Goal: Information Seeking & Learning: Learn about a topic

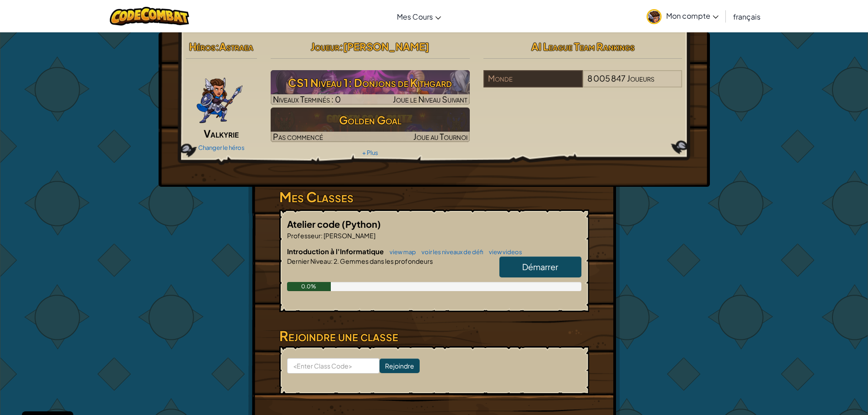
click at [531, 268] on span "Démarrer" at bounding box center [540, 267] width 36 height 10
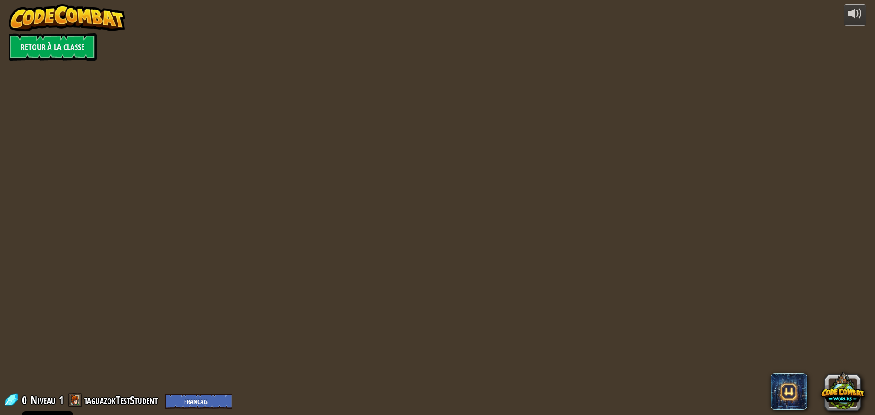
select select "fr"
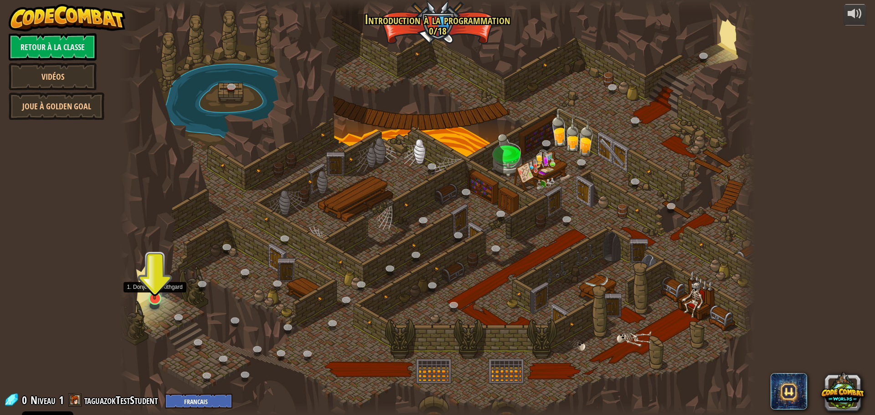
click at [155, 297] on img at bounding box center [154, 280] width 17 height 39
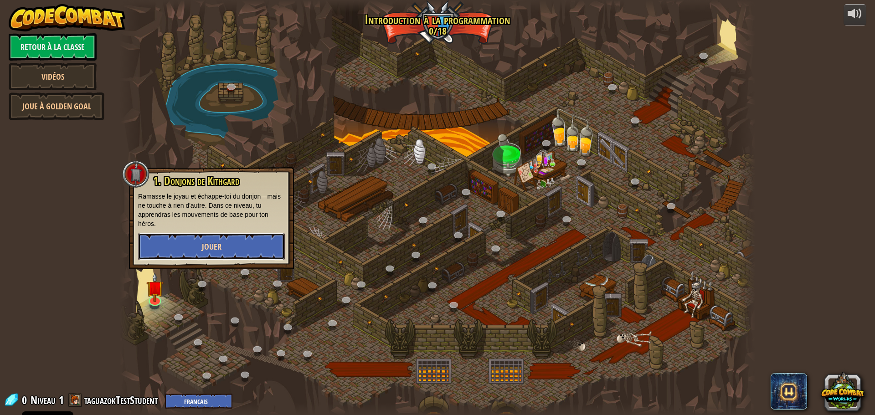
click at [215, 248] on span "Jouer" at bounding box center [212, 246] width 20 height 11
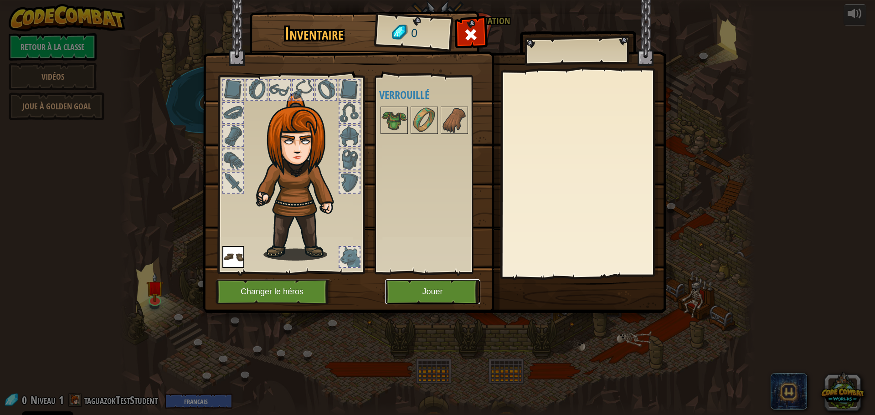
click at [441, 290] on button "Jouer" at bounding box center [432, 291] width 95 height 25
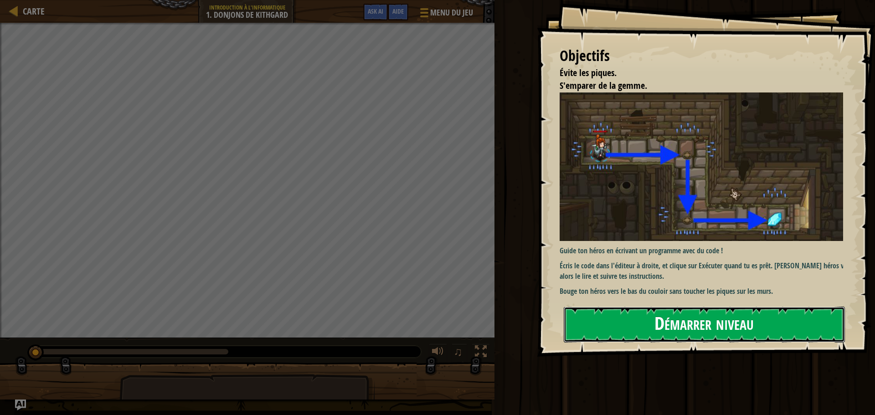
click at [753, 325] on button "Démarrer niveau" at bounding box center [704, 325] width 281 height 36
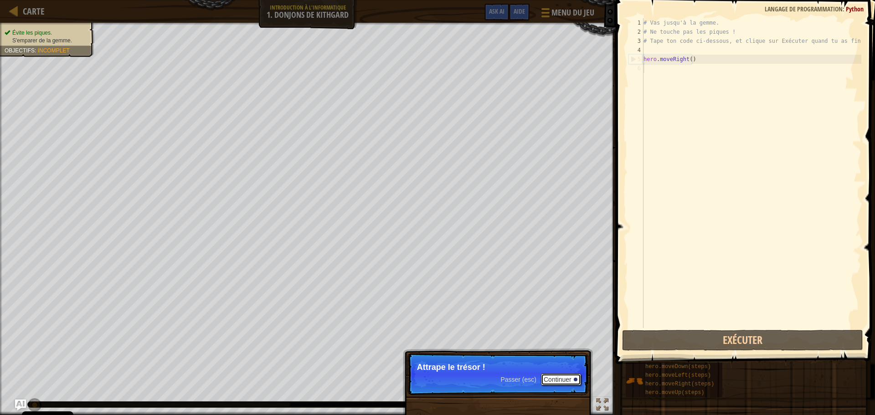
click at [553, 379] on button "Continuer" at bounding box center [561, 380] width 40 height 12
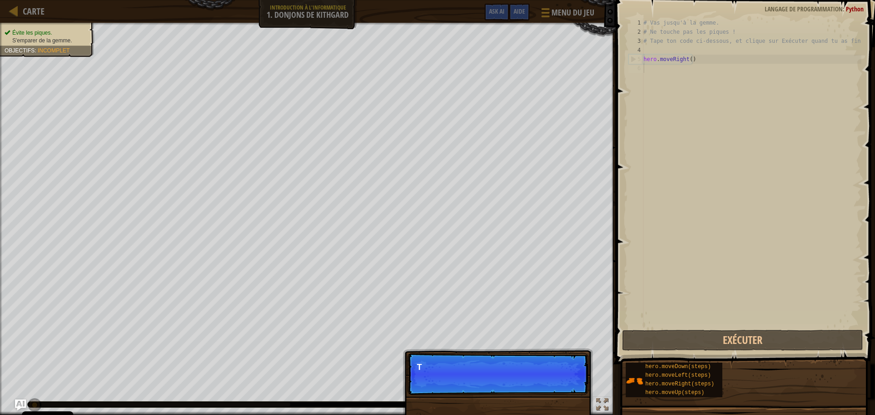
scroll to position [4, 0]
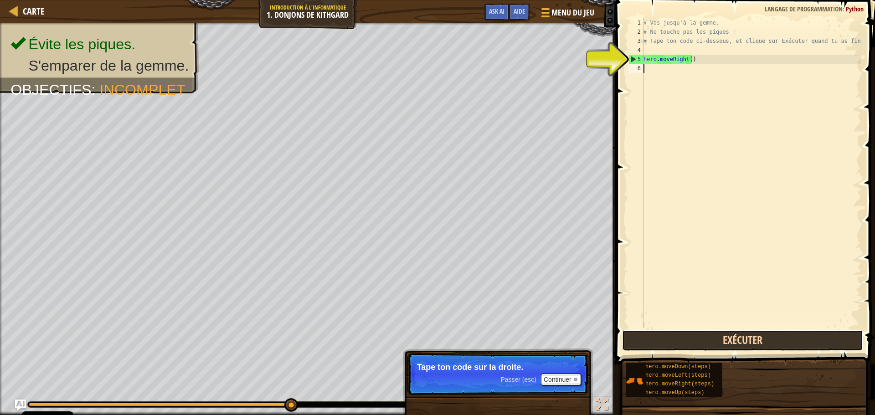
click at [729, 343] on button "Exécuter" at bounding box center [742, 340] width 241 height 21
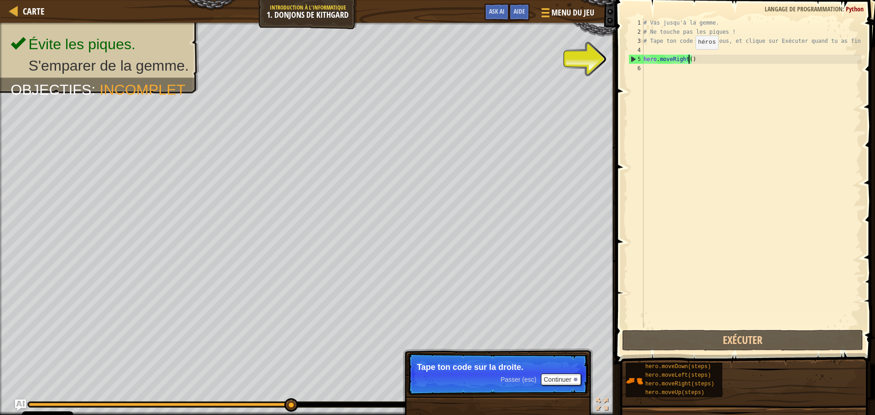
click at [688, 58] on div "# Vas jusqu'à la gemme. # Ne touche pas les piques ! # Tape ton code ci-dessous…" at bounding box center [752, 182] width 220 height 328
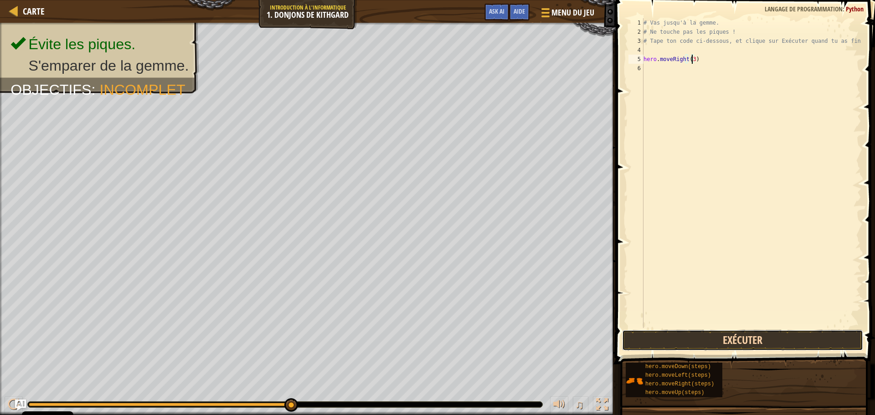
click at [743, 340] on button "Exécuter" at bounding box center [742, 340] width 241 height 21
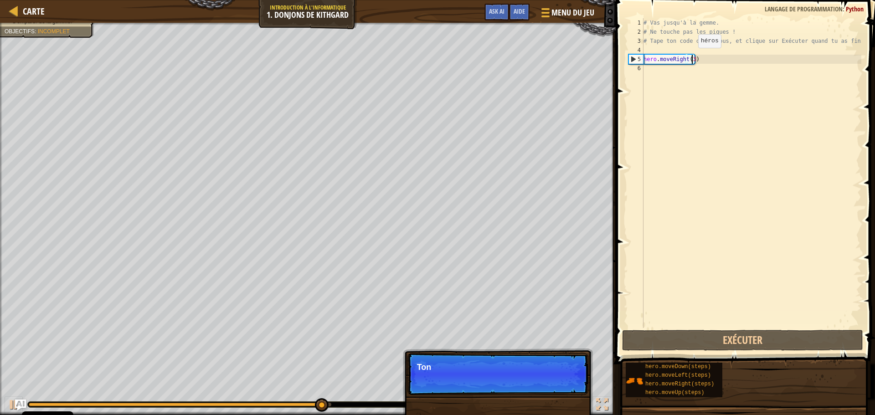
click at [691, 57] on div "# Vas jusqu'à la gemme. # Ne touche pas les piques ! # Tape ton code ci-dessous…" at bounding box center [752, 182] width 220 height 328
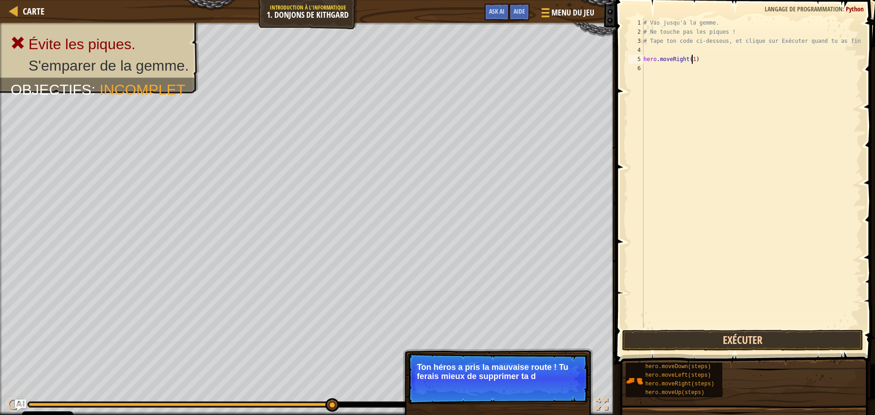
type textarea "hero.moveRight(1)"
click at [743, 343] on button "Exécuter" at bounding box center [742, 340] width 241 height 21
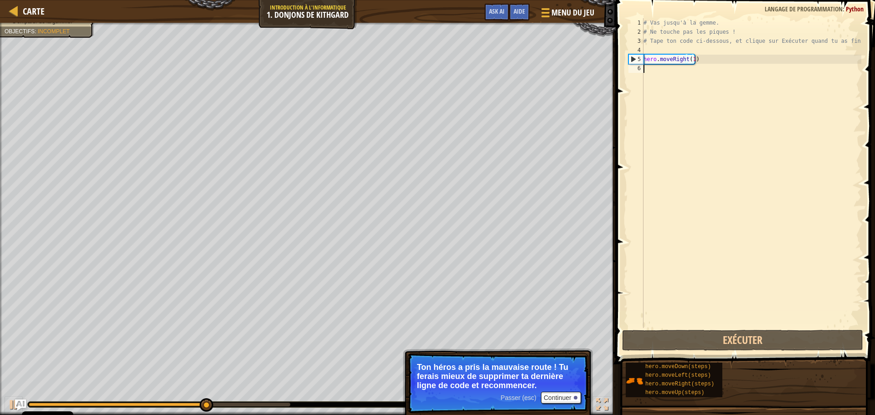
click at [695, 68] on div "# Vas jusqu'à la gemme. # Ne touche pas les piques ! # Tape ton code ci-dessous…" at bounding box center [752, 182] width 220 height 328
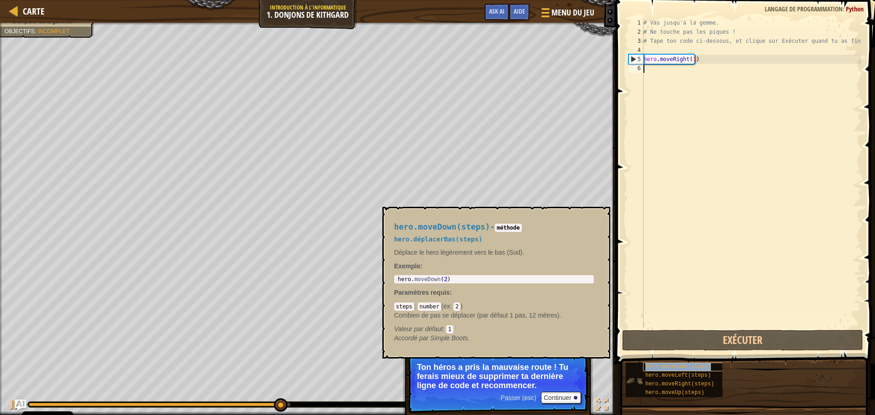
click at [702, 367] on span "hero.moveDown(steps)" at bounding box center [678, 367] width 66 height 6
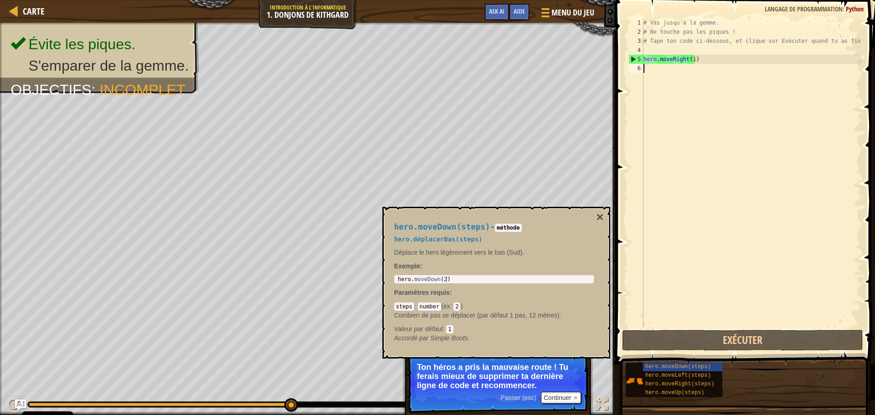
click at [655, 70] on div "# Vas jusqu'à la gemme. # Ne touche pas les piques ! # Tape ton code ci-dessous…" at bounding box center [752, 182] width 220 height 328
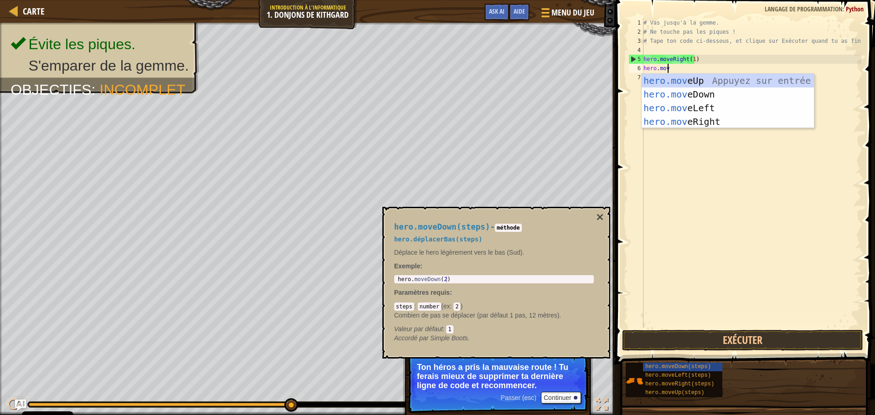
scroll to position [4, 1]
type textarea "hero.move"
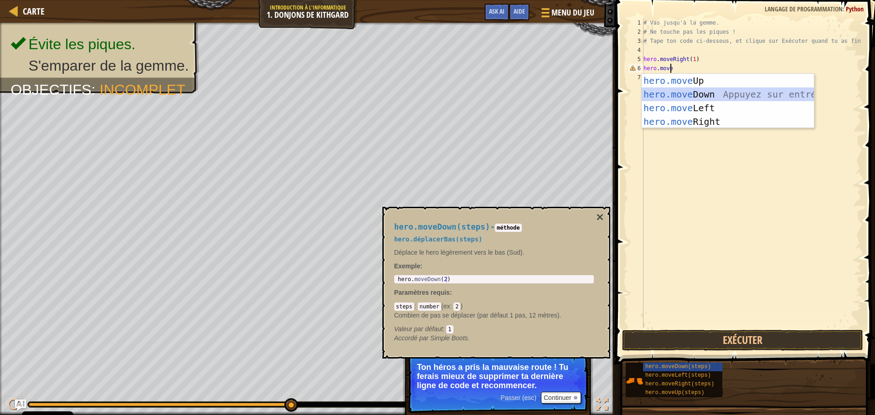
scroll to position [4, 0]
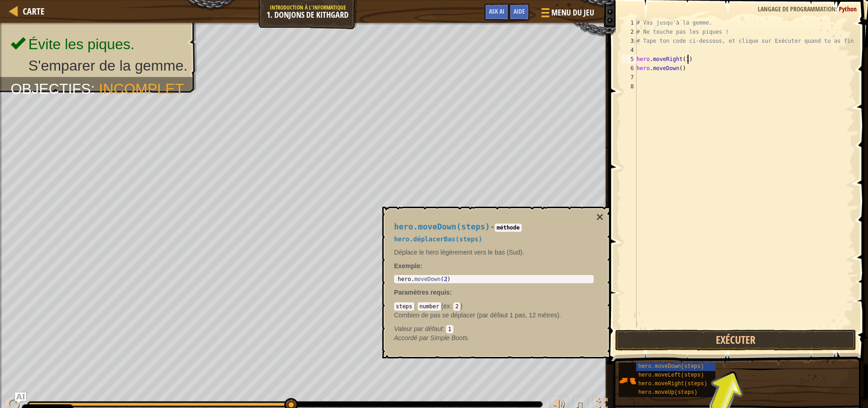
click at [693, 57] on div "# Vas jusqu'à la gemme. # Ne touche pas les piques ! # Tape ton code ci-dessous…" at bounding box center [745, 182] width 220 height 328
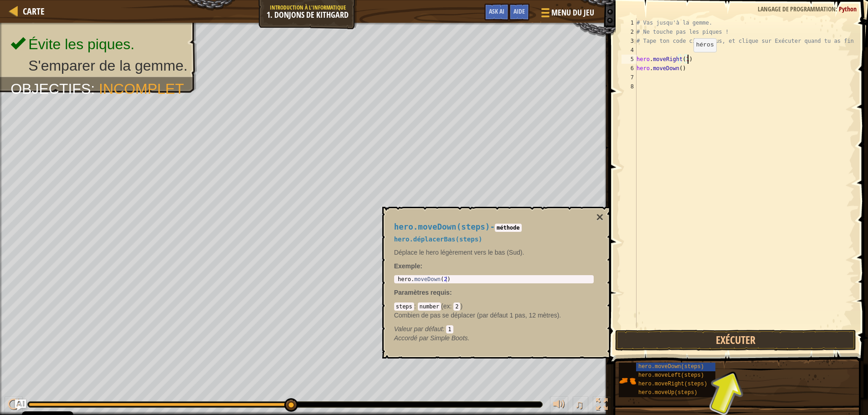
click at [683, 59] on div "# Vas jusqu'à la gemme. # Ne touche pas les piques ! # Tape ton code ci-dessous…" at bounding box center [745, 182] width 220 height 328
click at [686, 58] on div "# Vas jusqu'à la gemme. # Ne touche pas les piques ! # Tape ton code ci-dessous…" at bounding box center [745, 182] width 220 height 328
click at [685, 58] on div "# Vas jusqu'à la gemme. # Ne touche pas les piques ! # Tape ton code ci-dessous…" at bounding box center [745, 182] width 220 height 328
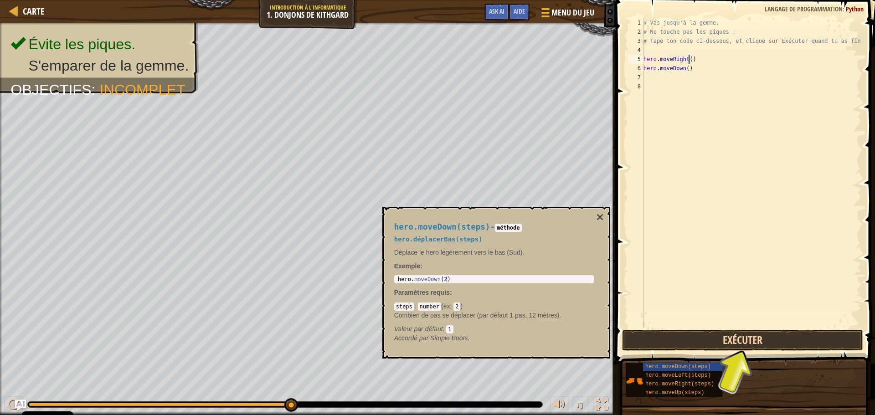
type textarea "hero.moveRight()"
click at [736, 341] on button "Exécuter" at bounding box center [742, 340] width 241 height 21
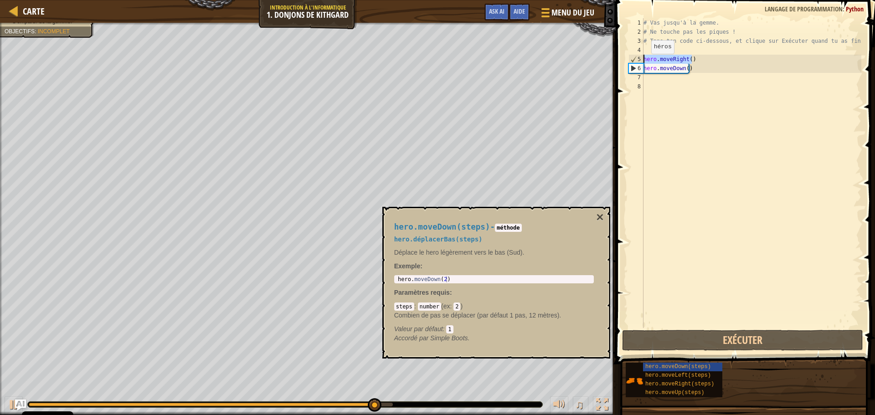
drag, startPoint x: 700, startPoint y: 62, endPoint x: 642, endPoint y: 62, distance: 57.9
click at [642, 62] on div "hero.moveRight() 1 2 3 4 5 6 7 8 # Vas jusqu'à la gemme. # Ne touche pas les pi…" at bounding box center [744, 173] width 235 height 310
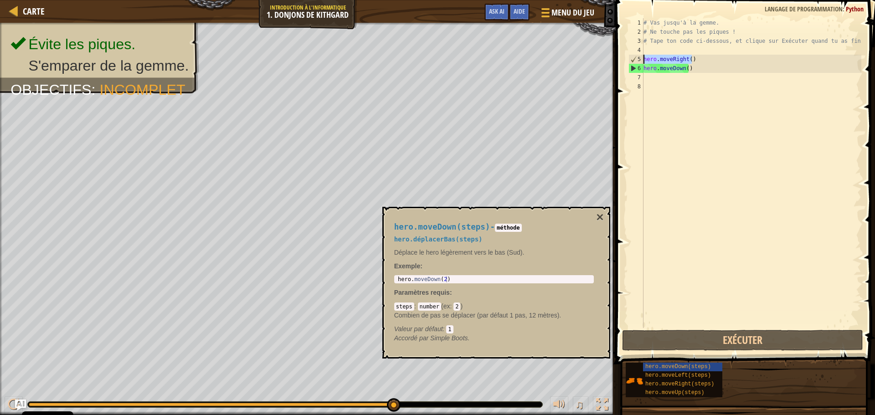
click at [660, 83] on div "# Vas jusqu'à la gemme. # Ne touche pas les piques ! # Tape ton code ci-dessous…" at bounding box center [752, 182] width 220 height 328
click at [658, 77] on div "# Vas jusqu'à la gemme. # Ne touche pas les piques ! # Tape ton code ci-dessous…" at bounding box center [752, 182] width 220 height 328
paste textarea "hero.moveRight()"
type textarea "hero.moveRight()"
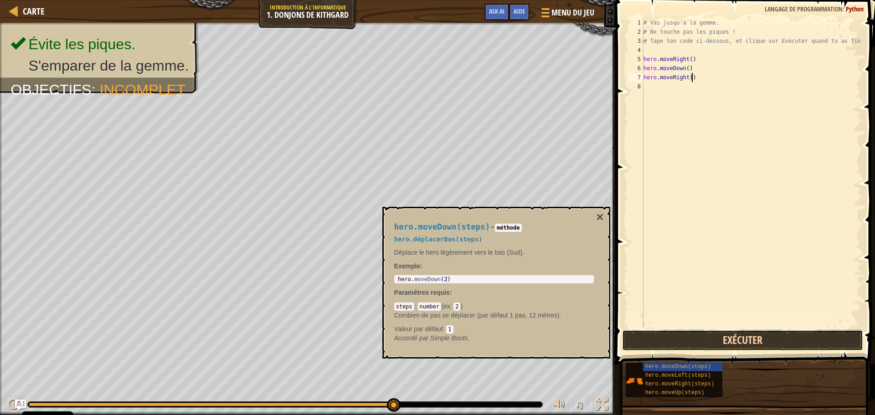
click at [763, 333] on button "Exécuter" at bounding box center [742, 340] width 241 height 21
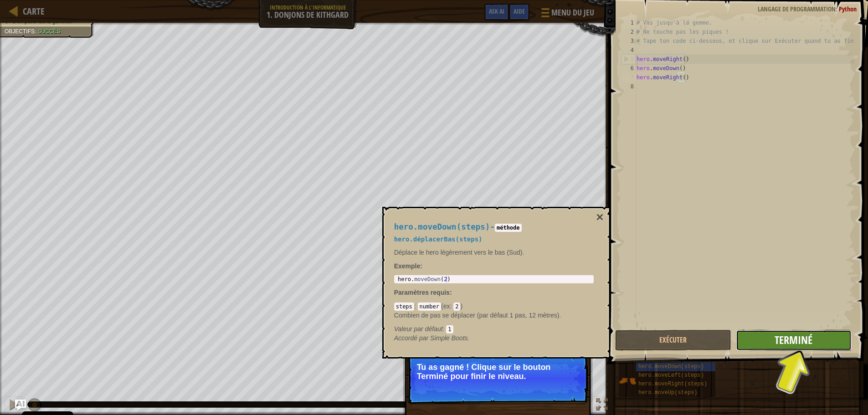
click at [795, 343] on span "Terminé" at bounding box center [794, 340] width 38 height 15
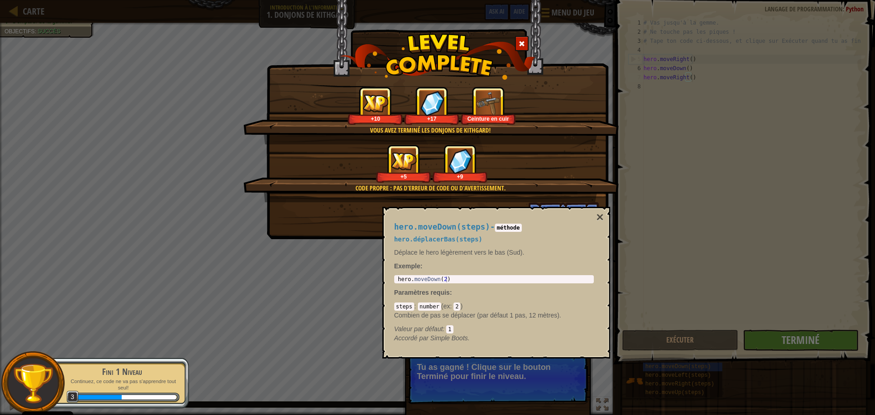
scroll to position [4, 3]
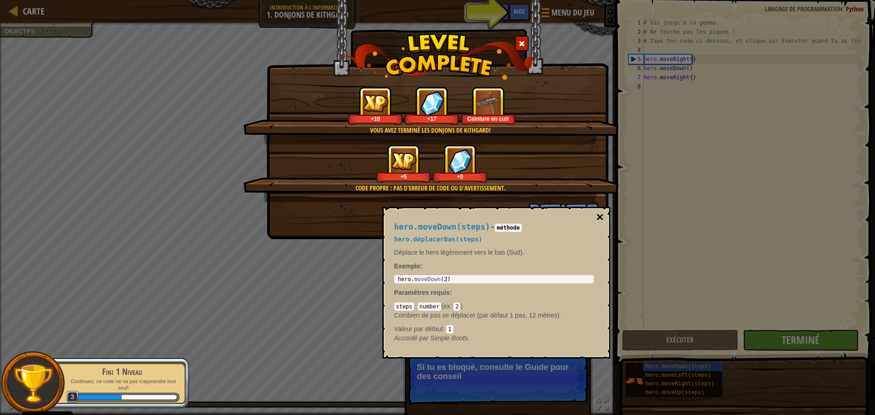
click at [602, 215] on button "×" at bounding box center [599, 217] width 7 height 13
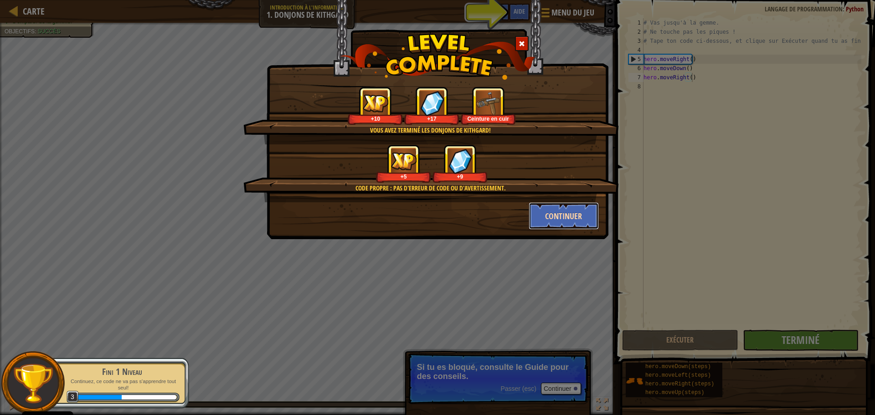
click at [551, 218] on button "Continuer" at bounding box center [564, 215] width 71 height 27
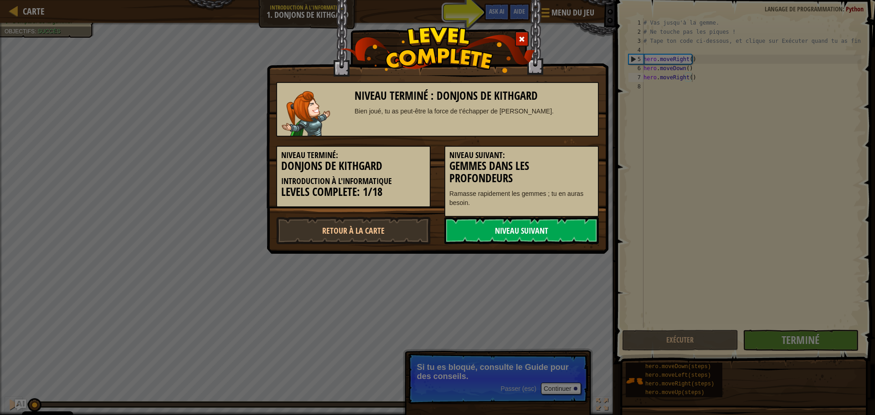
click at [505, 235] on link "Niveau Suivant" at bounding box center [521, 230] width 155 height 27
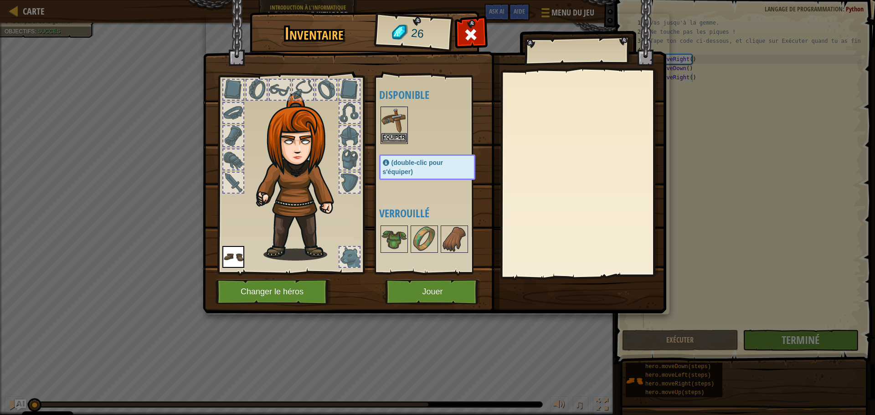
click at [390, 120] on img at bounding box center [394, 121] width 26 height 26
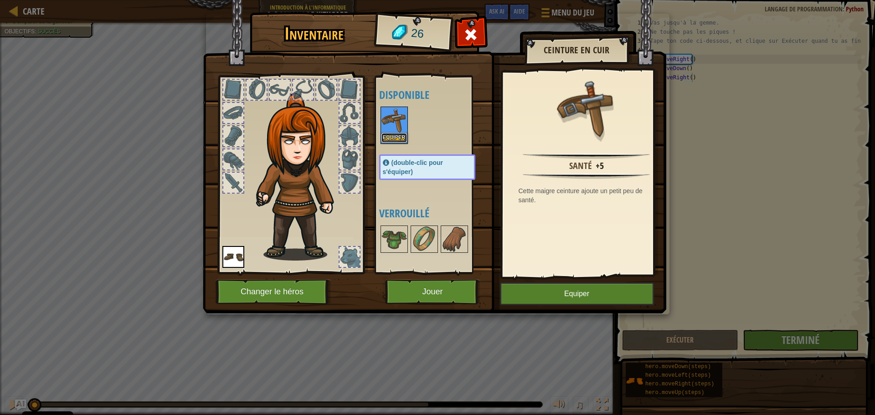
click at [400, 138] on button "Equiper" at bounding box center [394, 138] width 26 height 10
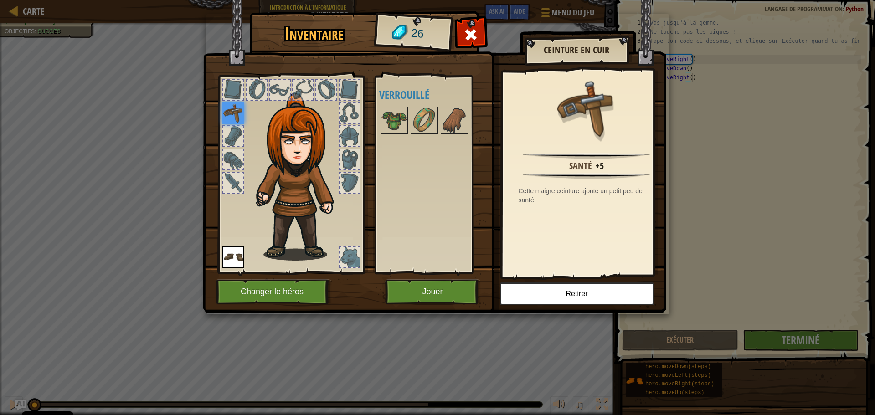
click at [232, 259] on img at bounding box center [233, 257] width 22 height 22
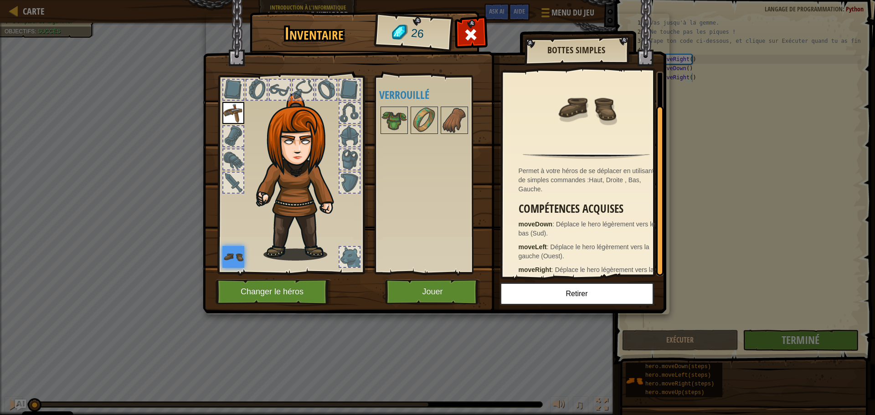
scroll to position [39, 0]
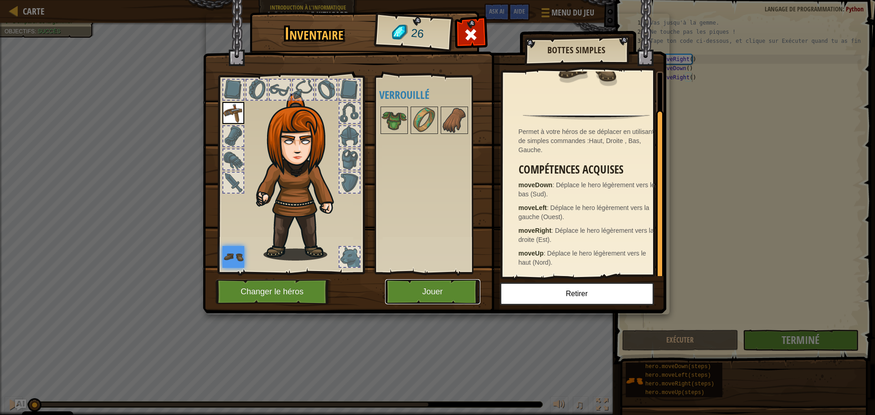
click at [443, 291] on button "Jouer" at bounding box center [432, 291] width 95 height 25
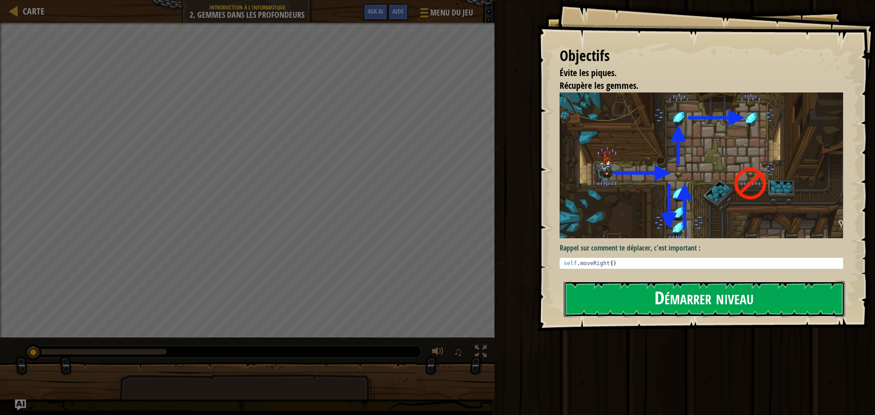
click at [677, 300] on button "Démarrer niveau" at bounding box center [704, 299] width 281 height 36
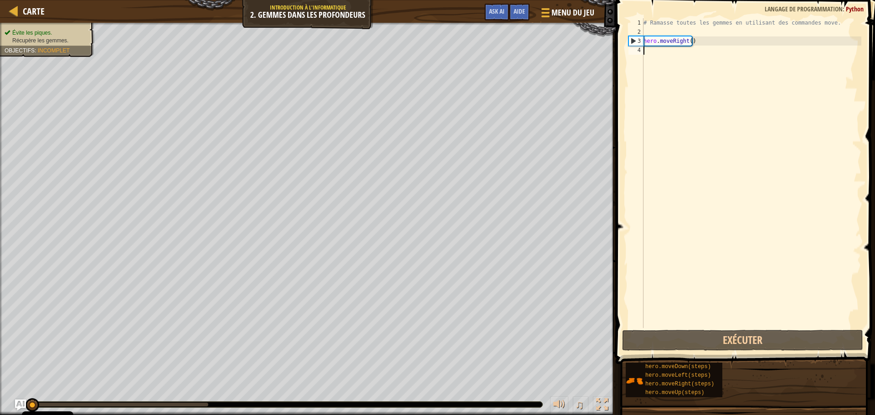
click at [649, 49] on div "# Ramasse toutes les gemmes en utilisant des commandes move. hero . moveRight (…" at bounding box center [752, 182] width 220 height 328
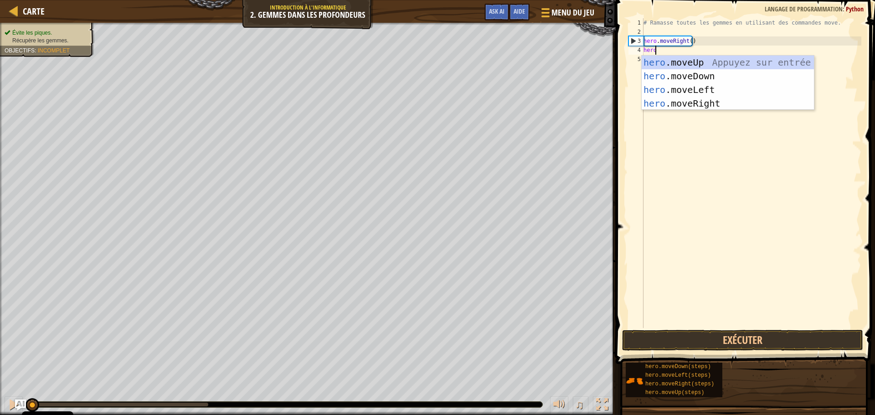
scroll to position [4, 0]
type textarea "hero."
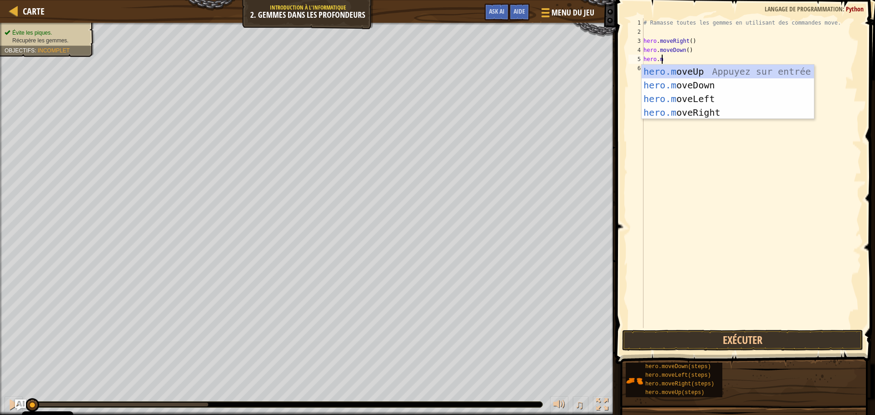
scroll to position [4, 1]
type textarea "hero.mo"
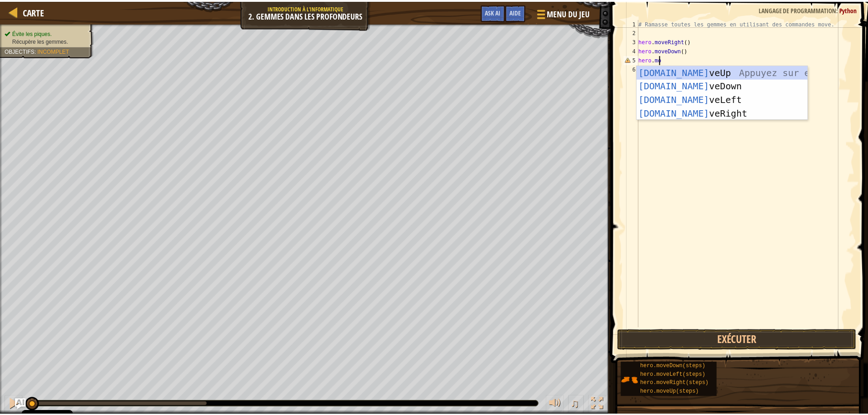
scroll to position [4, 0]
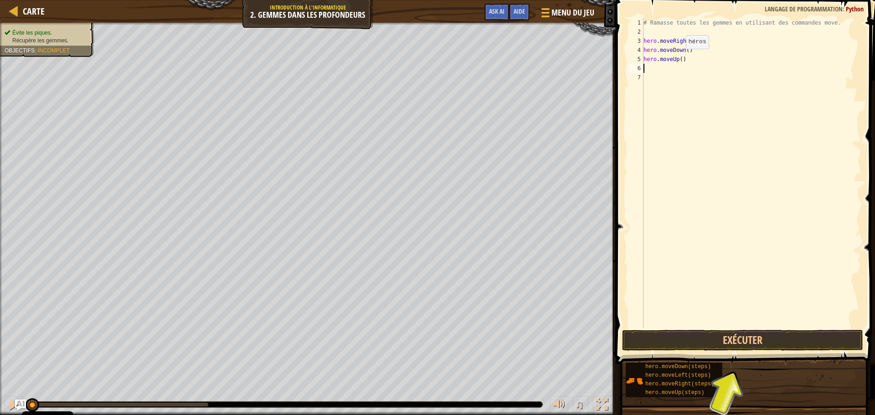
click at [679, 58] on div "# Ramasse toutes les gemmes en utilisant des commandes move. hero . moveRight (…" at bounding box center [752, 182] width 220 height 328
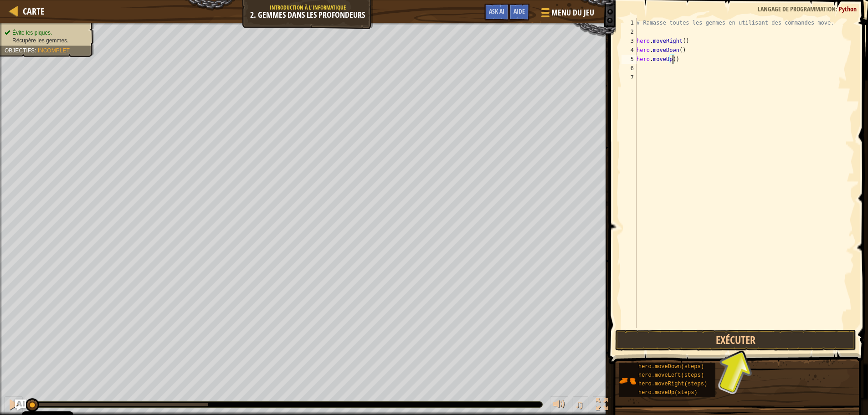
type textarea "hero.moveUp(2)"
click at [657, 69] on div "# Ramasse toutes les gemmes en utilisant des commandes move. hero . moveRight (…" at bounding box center [745, 182] width 220 height 328
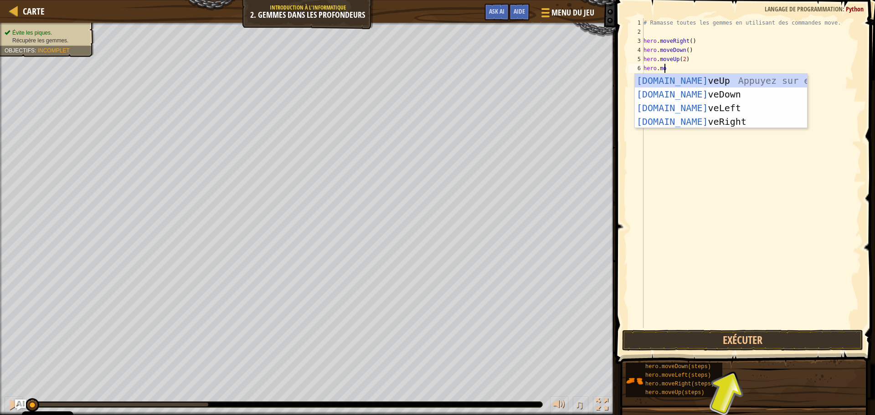
scroll to position [4, 1]
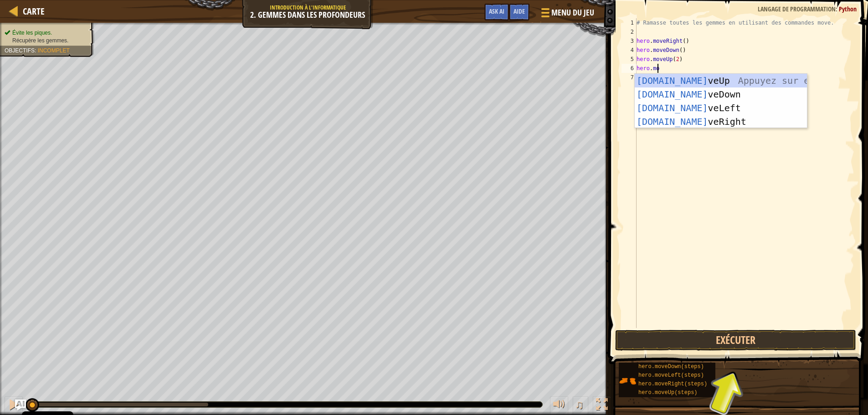
type textarea "hero.move"
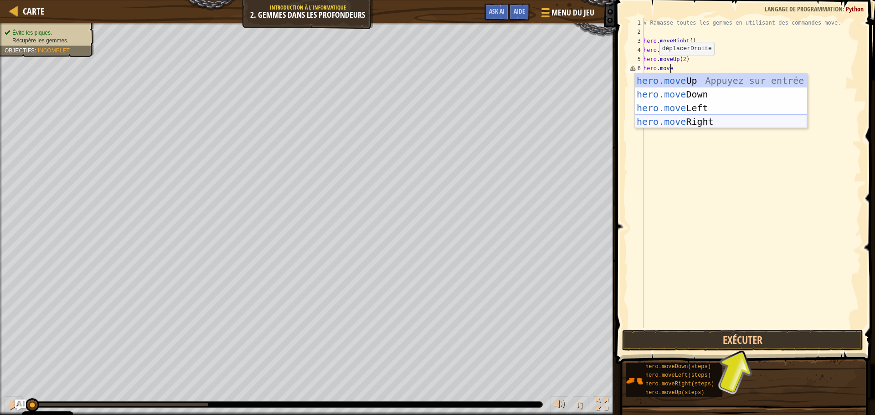
click at [727, 116] on div "hero.move Up Appuyez sur entrée hero.move Down Appuyez sur entrée hero.move Lef…" at bounding box center [721, 115] width 172 height 82
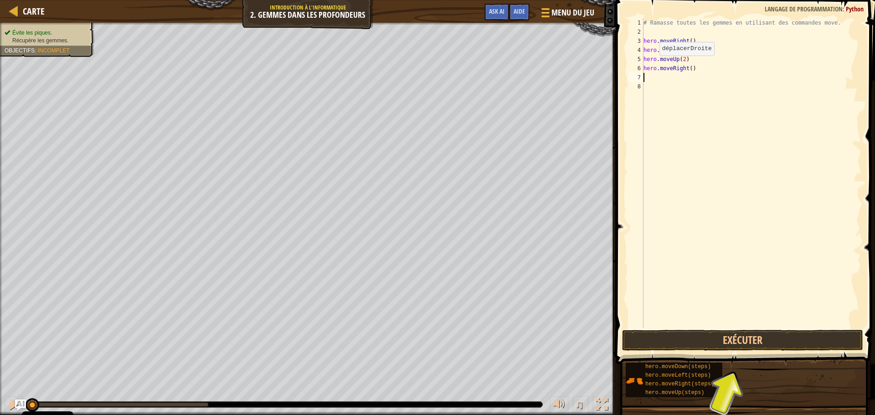
scroll to position [4, 0]
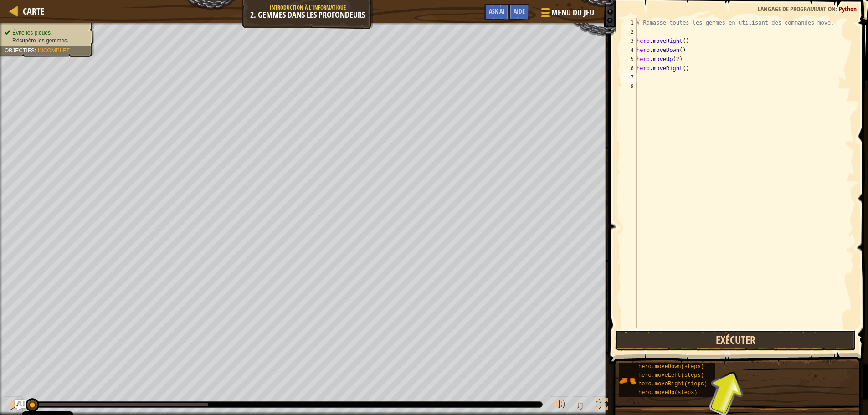
click at [740, 337] on button "Exécuter" at bounding box center [735, 340] width 241 height 21
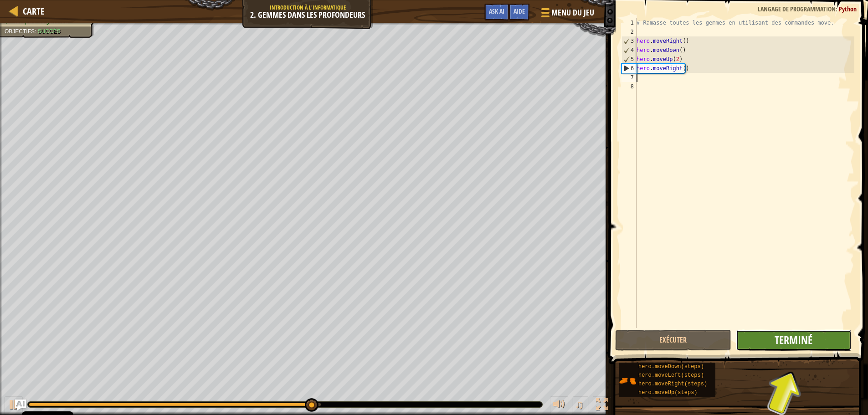
click at [804, 343] on span "Terminé" at bounding box center [794, 340] width 38 height 15
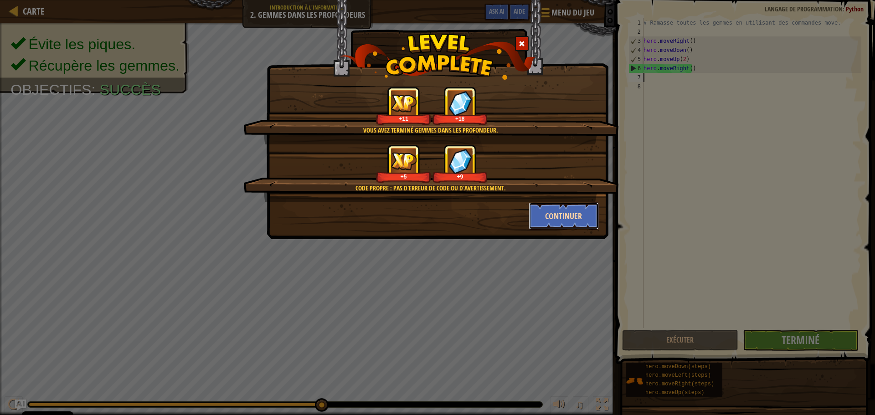
click at [549, 211] on button "Continuer" at bounding box center [564, 215] width 71 height 27
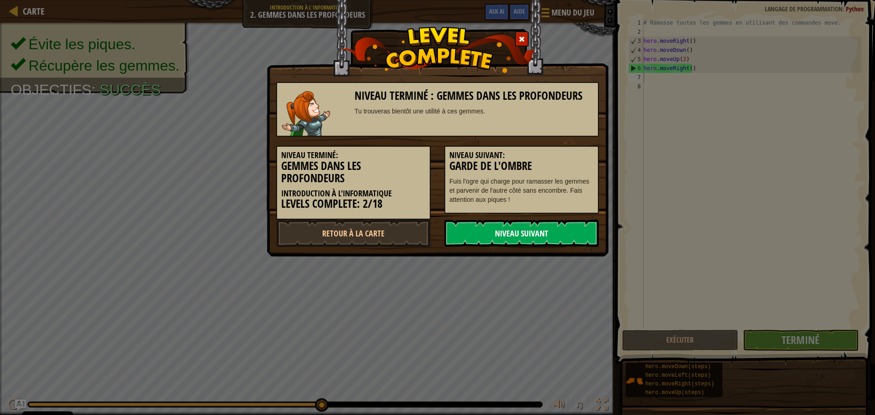
click at [490, 231] on link "Niveau Suivant" at bounding box center [521, 233] width 155 height 27
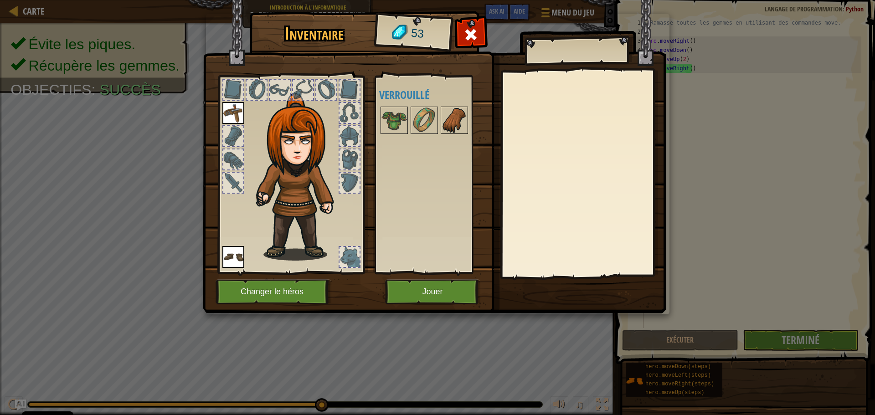
click at [452, 118] on img at bounding box center [455, 121] width 26 height 26
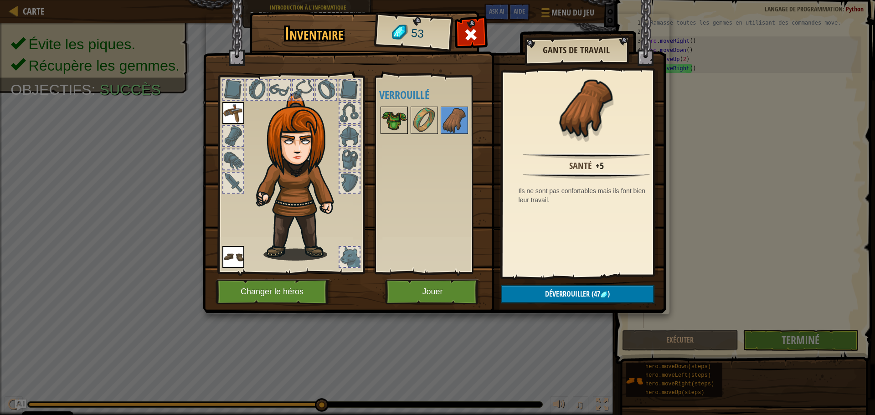
click at [397, 119] on img at bounding box center [394, 121] width 26 height 26
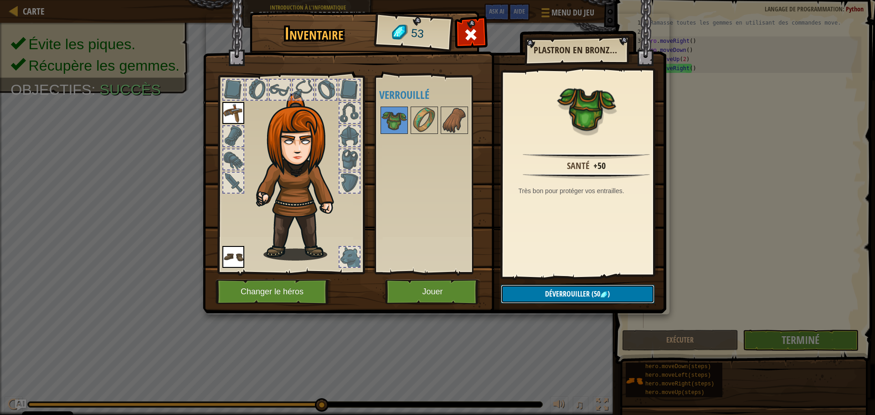
click at [555, 295] on span "Déverrouiller" at bounding box center [567, 294] width 45 height 10
click at [560, 294] on button "Confirmer" at bounding box center [578, 294] width 154 height 19
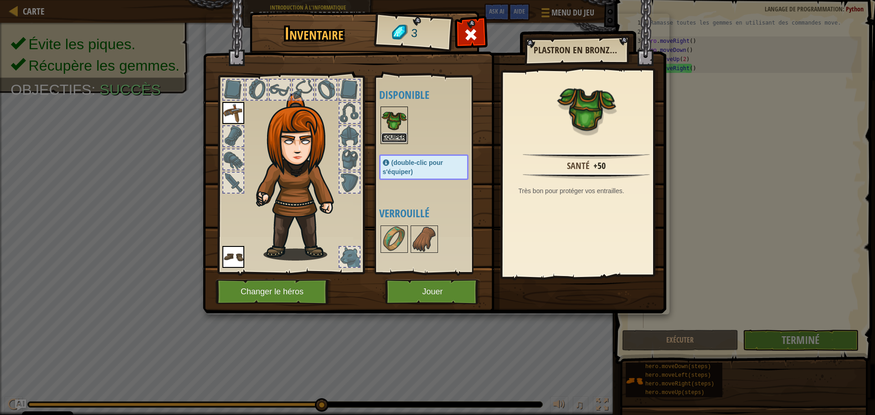
click at [398, 139] on button "Equiper" at bounding box center [394, 138] width 26 height 10
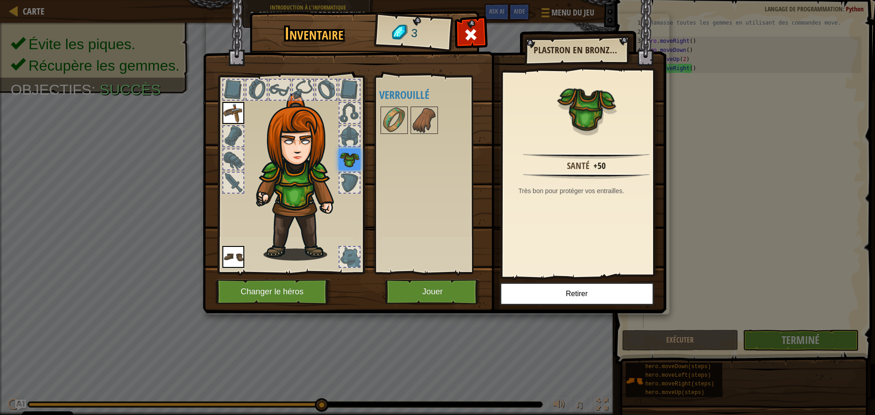
click at [350, 159] on img at bounding box center [350, 160] width 22 height 22
click at [441, 291] on button "Jouer" at bounding box center [432, 291] width 95 height 25
